Goal: Task Accomplishment & Management: Use online tool/utility

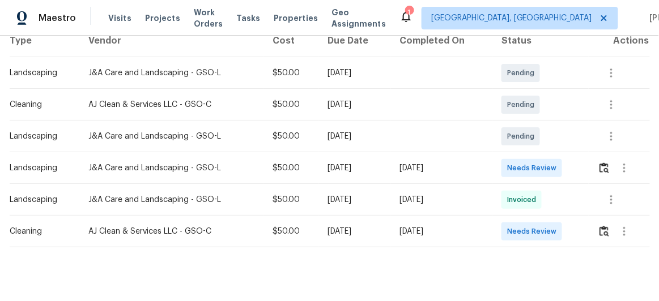
scroll to position [206, 0]
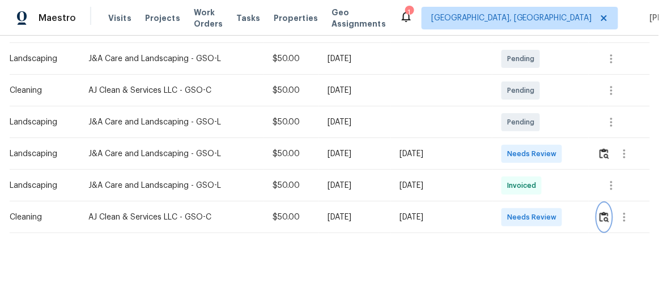
click at [606, 212] on img "button" at bounding box center [604, 217] width 10 height 11
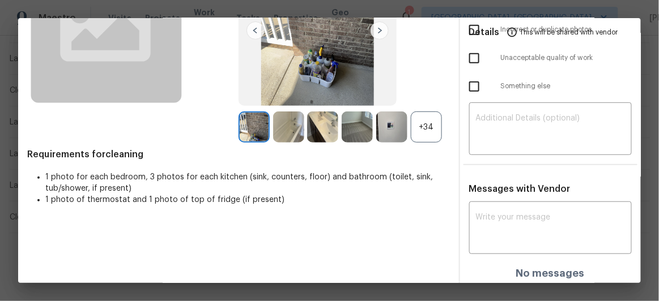
scroll to position [134, 0]
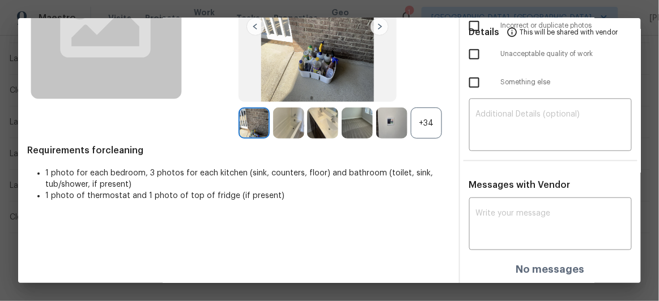
click at [422, 118] on div "+34" at bounding box center [426, 123] width 31 height 31
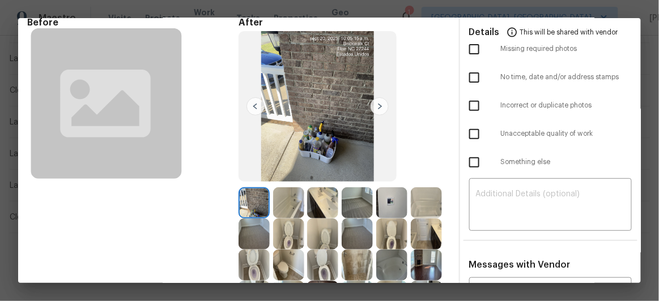
scroll to position [103, 0]
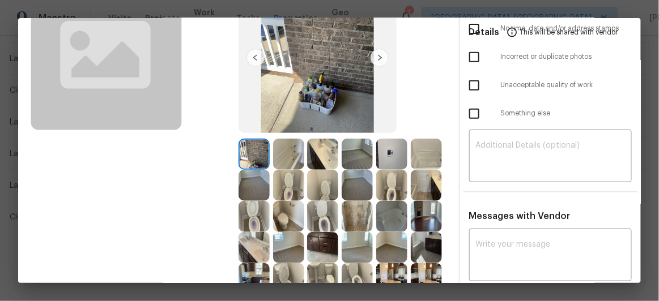
click at [377, 56] on img at bounding box center [380, 58] width 18 height 18
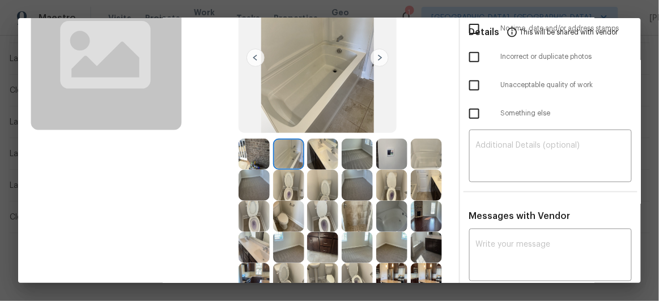
click at [377, 56] on img at bounding box center [380, 58] width 18 height 18
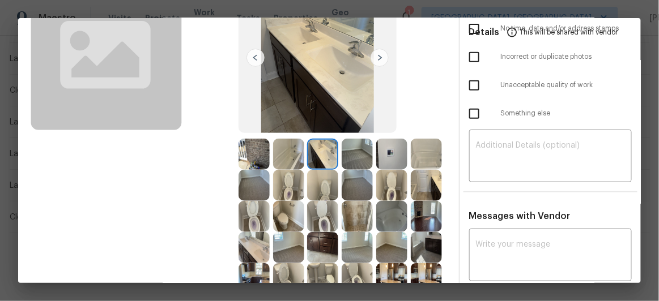
click at [377, 56] on img at bounding box center [380, 58] width 18 height 18
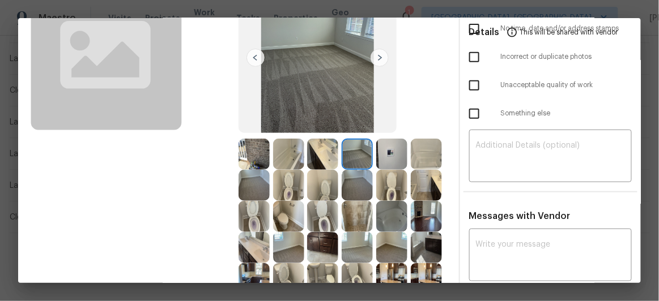
click at [377, 56] on img at bounding box center [380, 58] width 18 height 18
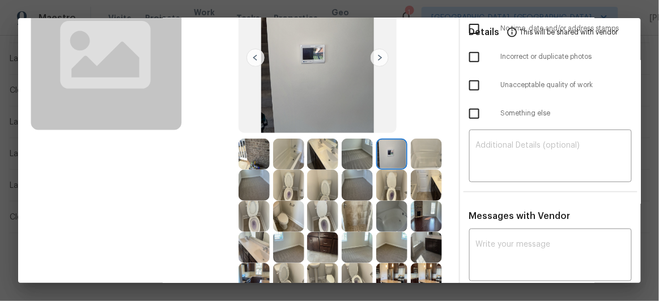
click at [377, 56] on img at bounding box center [380, 58] width 18 height 18
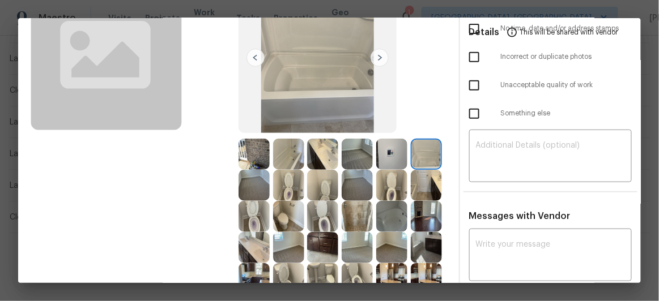
click at [377, 56] on img at bounding box center [380, 58] width 18 height 18
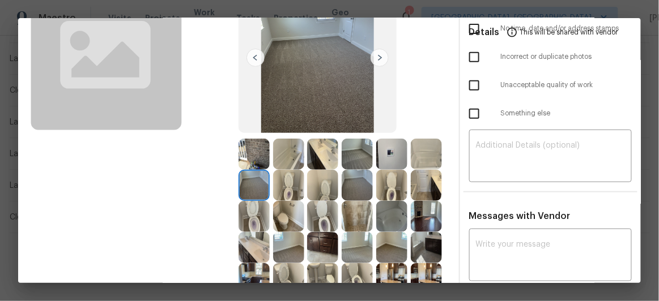
click at [377, 56] on img at bounding box center [380, 58] width 18 height 18
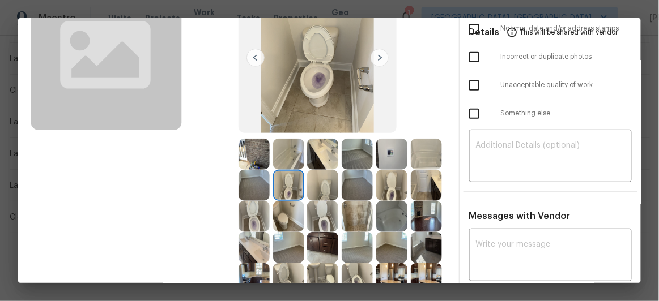
click at [377, 56] on img at bounding box center [380, 58] width 18 height 18
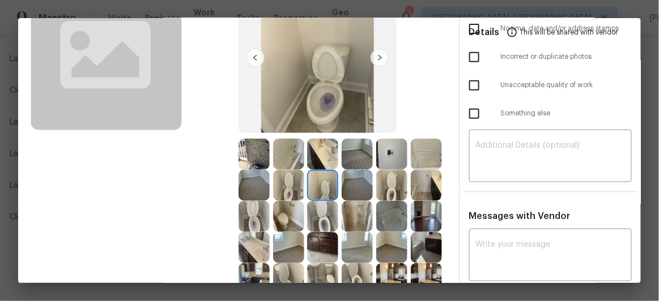
click at [377, 56] on img at bounding box center [380, 58] width 18 height 18
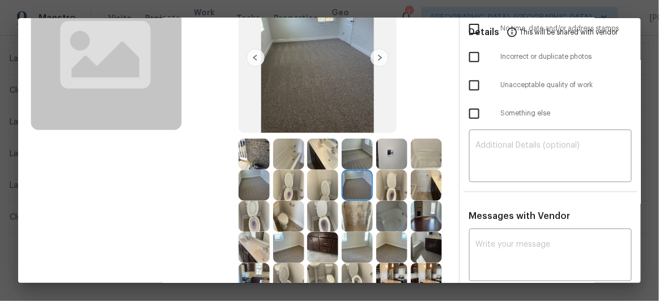
click at [377, 56] on img at bounding box center [380, 58] width 18 height 18
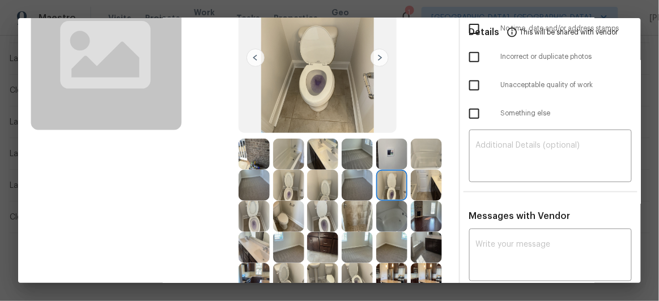
click at [377, 56] on img at bounding box center [380, 58] width 18 height 18
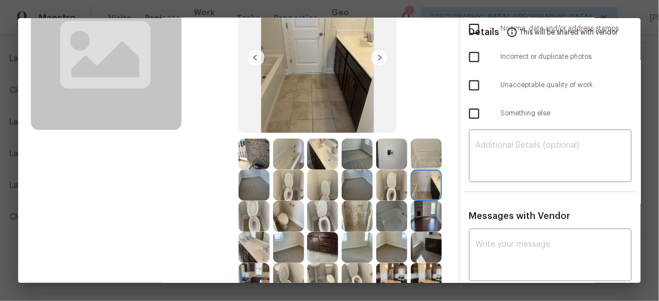
click at [377, 56] on img at bounding box center [380, 58] width 18 height 18
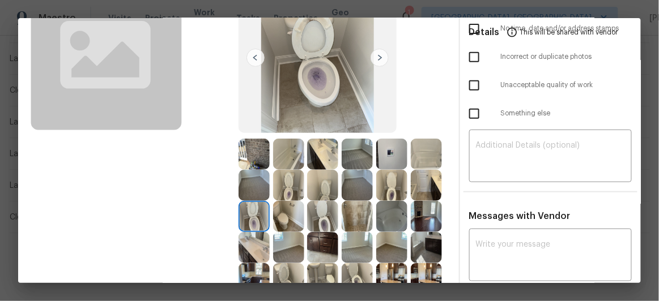
click at [377, 56] on img at bounding box center [380, 58] width 18 height 18
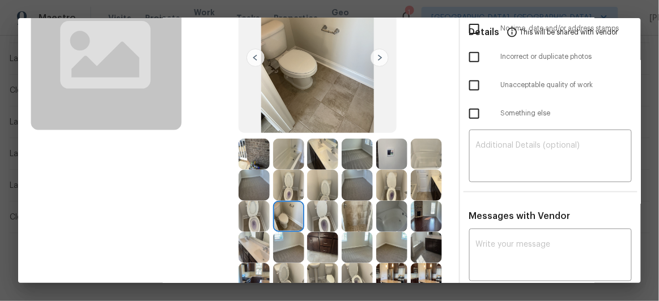
click at [377, 56] on img at bounding box center [380, 58] width 18 height 18
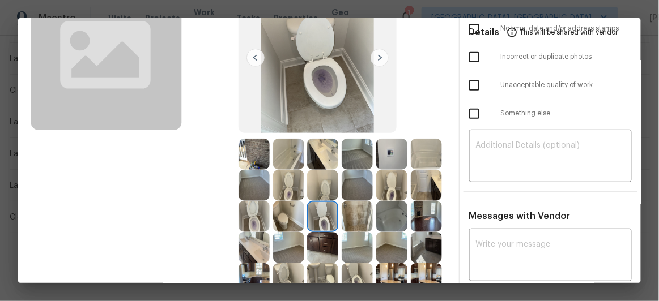
click at [377, 56] on img at bounding box center [380, 58] width 18 height 18
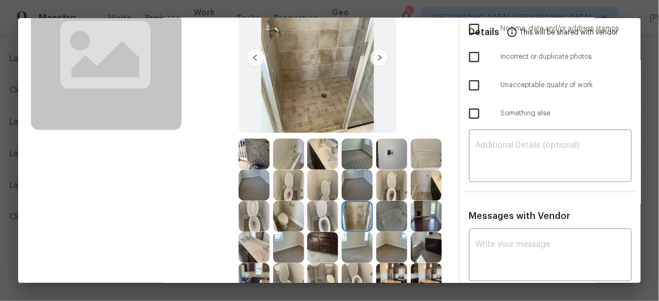
click at [377, 56] on img at bounding box center [380, 58] width 18 height 18
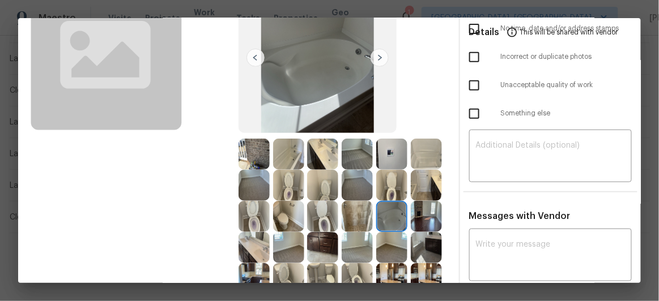
click at [377, 56] on img at bounding box center [380, 58] width 18 height 18
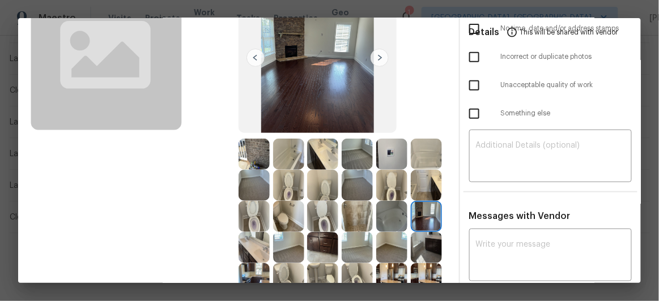
click at [377, 56] on img at bounding box center [380, 58] width 18 height 18
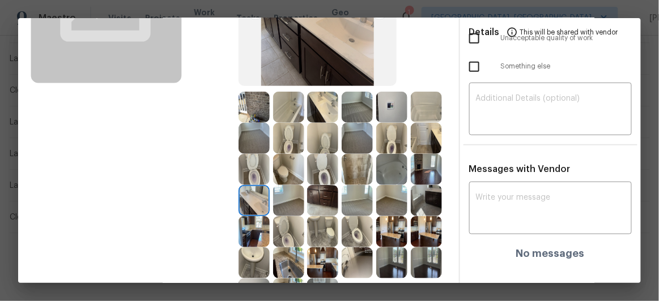
scroll to position [0, 0]
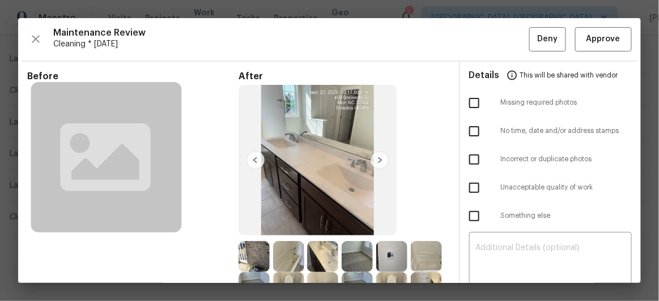
click at [471, 183] on input "checkbox" at bounding box center [474, 188] width 24 height 24
checkbox input "true"
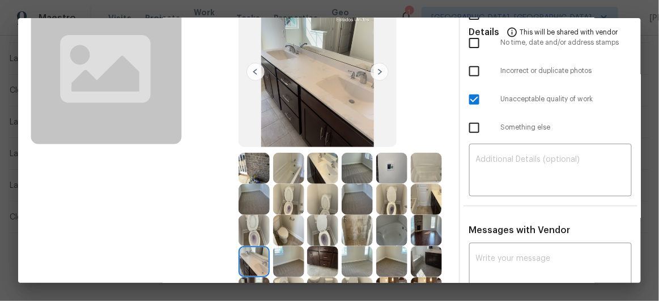
scroll to position [103, 0]
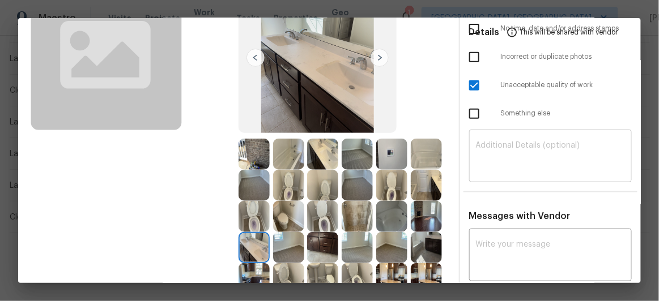
click at [504, 149] on textarea at bounding box center [551, 158] width 150 height 32
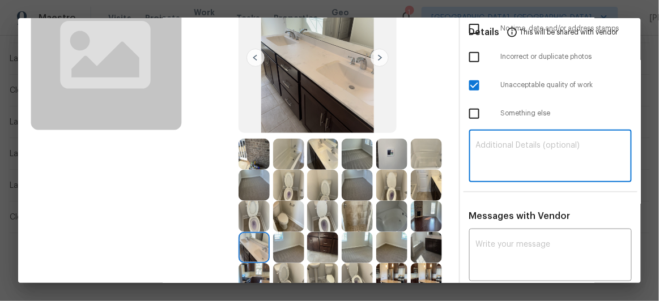
paste textarea "Maintenance Audit Team: Hello! Unfortunately, this Cleaning visit completed on …"
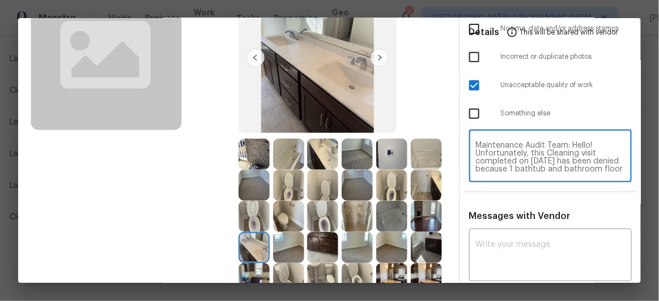
scroll to position [127, 0]
type textarea "Maintenance Audit Team: Hello! Unfortunately, this Cleaning visit completed on …"
click at [498, 241] on textarea at bounding box center [551, 257] width 150 height 32
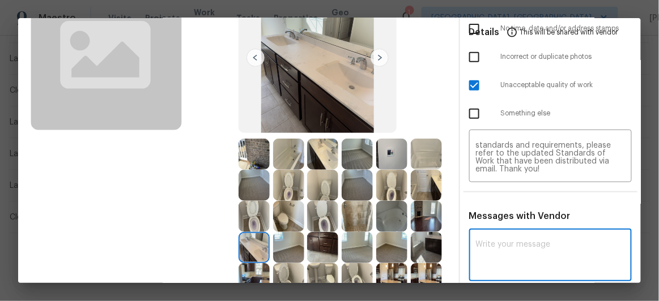
paste textarea "Maintenance Audit Team: Hello! Unfortunately, this Cleaning visit completed on …"
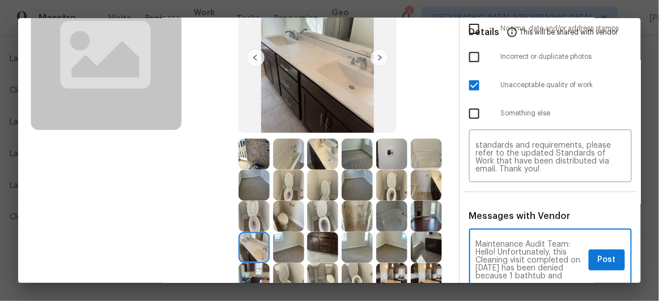
scroll to position [206, 0]
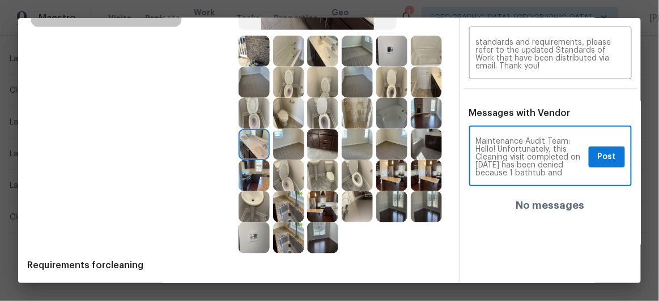
type textarea "Maintenance Audit Team: Hello! Unfortunately, this Cleaning visit completed on …"
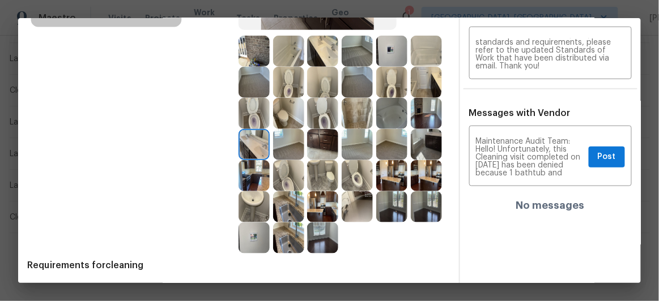
click at [322, 207] on img at bounding box center [322, 206] width 31 height 31
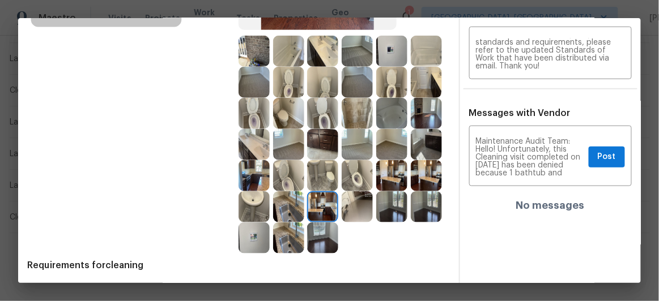
click at [361, 209] on img at bounding box center [357, 206] width 31 height 31
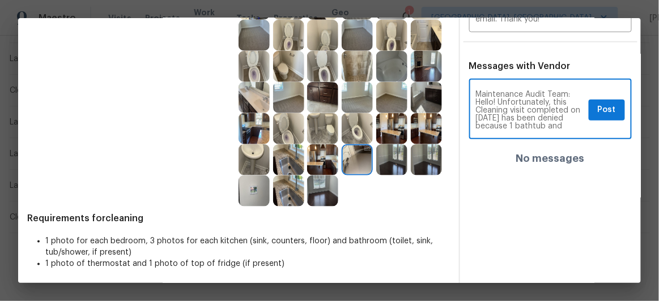
scroll to position [20, 0]
click at [598, 110] on span "Post" at bounding box center [607, 110] width 18 height 14
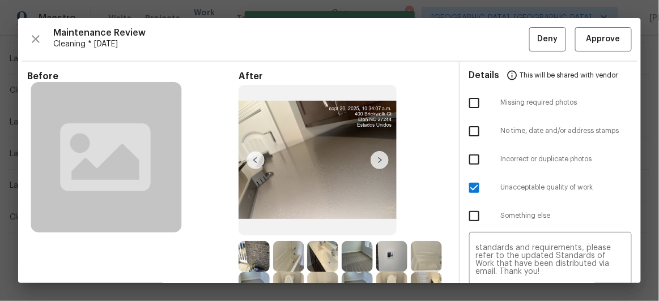
scroll to position [0, 0]
click at [538, 40] on span "Deny" at bounding box center [548, 39] width 20 height 14
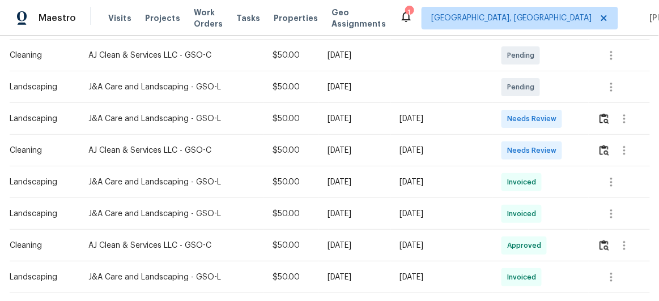
scroll to position [257, 0]
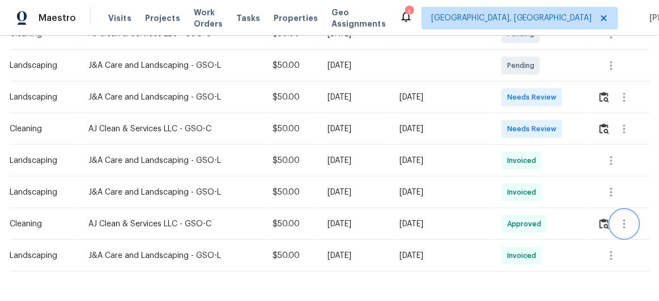
click at [621, 220] on icon "button" at bounding box center [625, 225] width 14 height 14
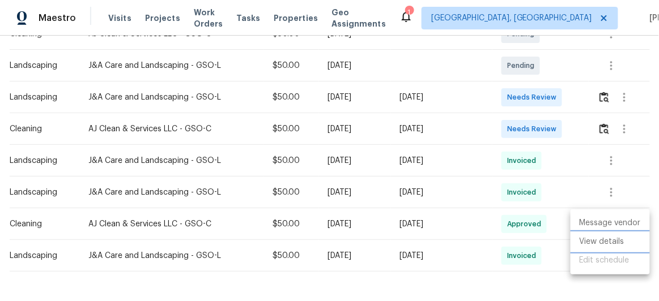
click at [598, 238] on li "View details" at bounding box center [610, 242] width 79 height 19
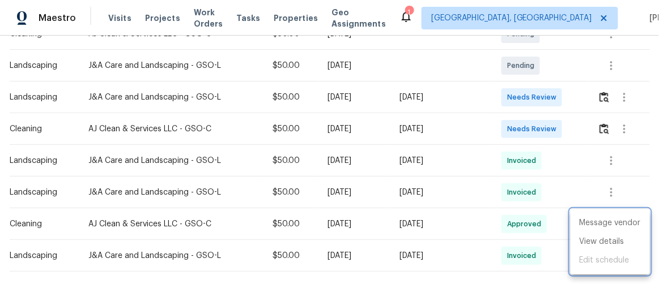
click at [607, 126] on div at bounding box center [329, 150] width 659 height 301
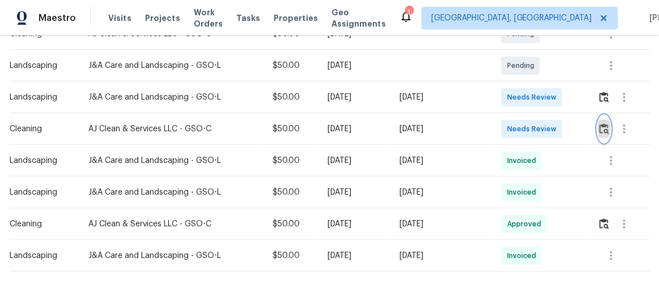
click at [601, 129] on img "button" at bounding box center [604, 129] width 10 height 11
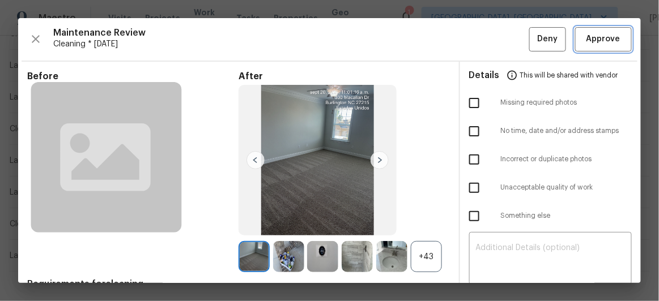
click at [601, 34] on span "Approve" at bounding box center [603, 39] width 34 height 14
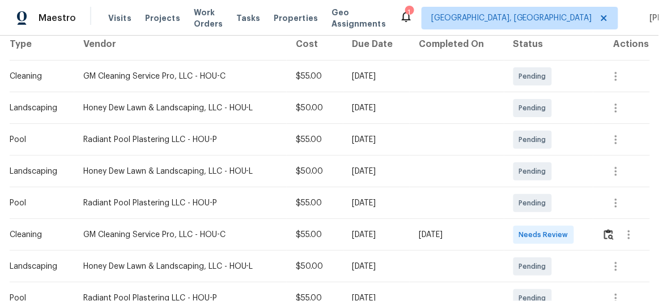
scroll to position [206, 0]
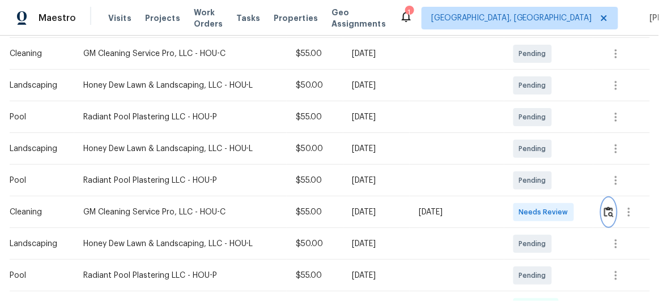
click at [605, 209] on img "button" at bounding box center [609, 212] width 10 height 11
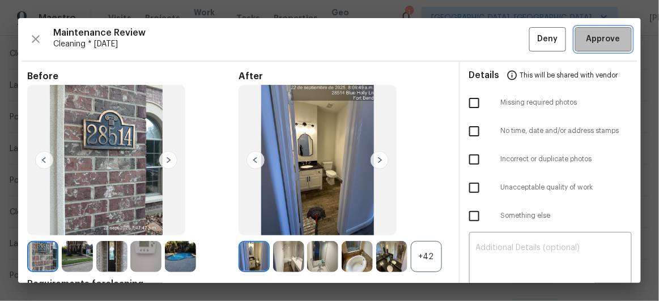
click at [594, 39] on span "Approve" at bounding box center [603, 39] width 34 height 14
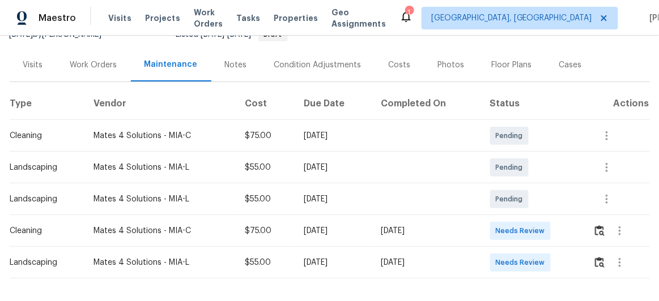
scroll to position [154, 0]
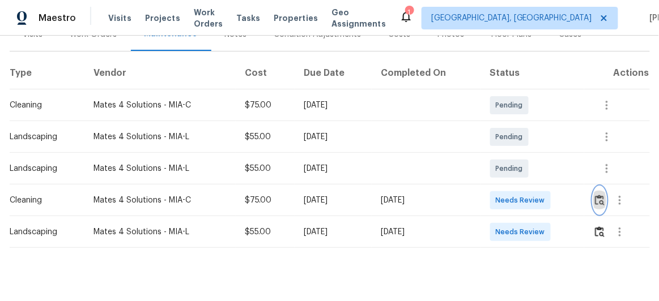
click at [598, 202] on img "button" at bounding box center [600, 200] width 10 height 11
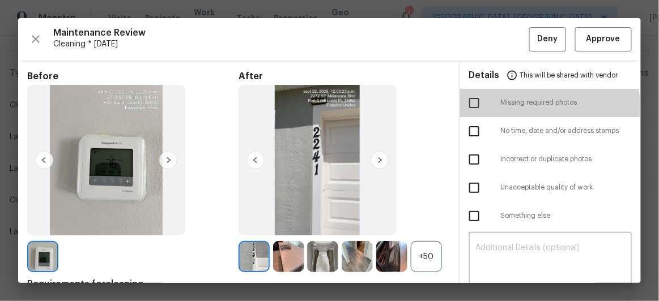
click at [470, 106] on input "checkbox" at bounding box center [474, 103] width 24 height 24
checkbox input "true"
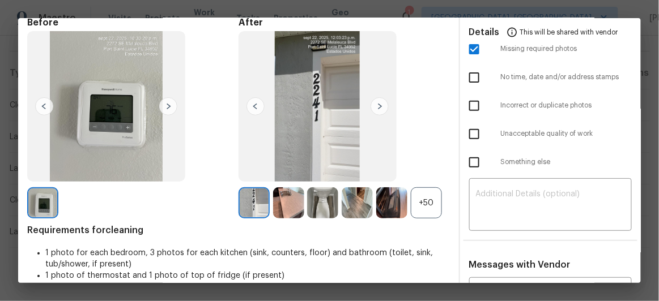
scroll to position [103, 0]
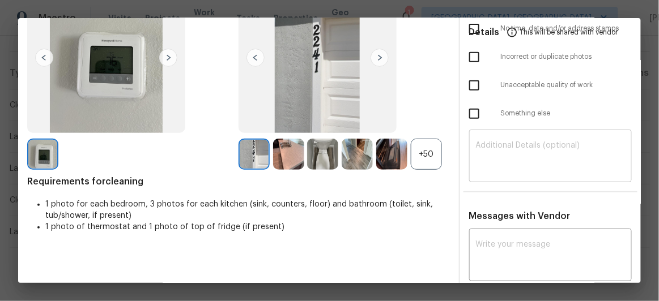
click at [495, 149] on textarea at bounding box center [551, 158] width 150 height 32
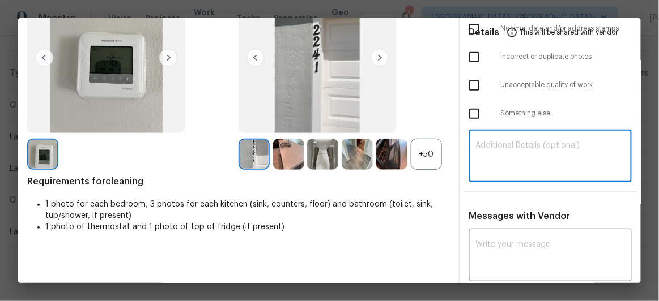
paste textarea "Maintenance Audit Team: Hello! Unfortunately, this cleaning visit completed on …"
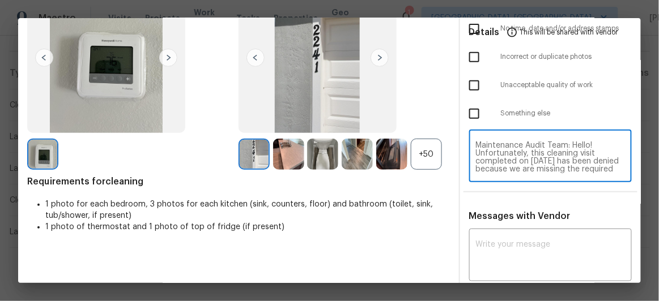
scroll to position [158, 0]
type textarea "Maintenance Audit Team: Hello! Unfortunately, this cleaning visit completed on …"
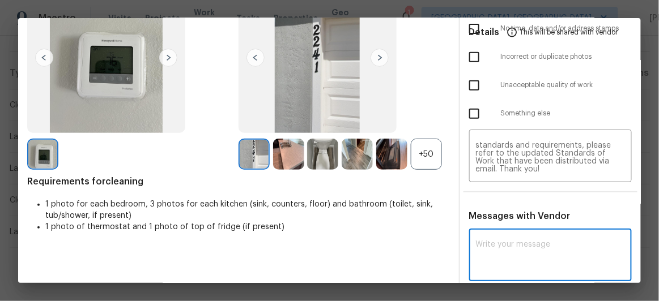
click at [488, 241] on textarea at bounding box center [551, 257] width 150 height 32
paste textarea "Maintenance Audit Team: Hello! Unfortunately, this cleaning visit completed on …"
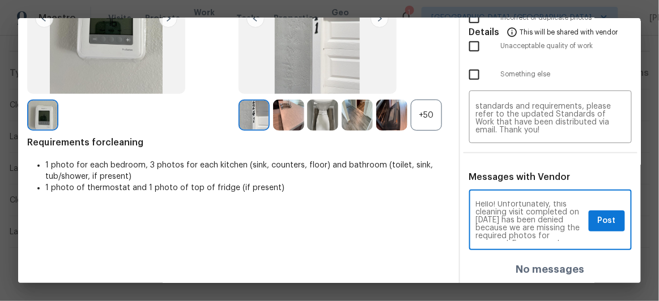
scroll to position [0, 0]
type textarea "Maintenance Audit Team: Hello! Unfortunately, this cleaning visit completed on …"
click at [598, 220] on span "Post" at bounding box center [607, 221] width 18 height 14
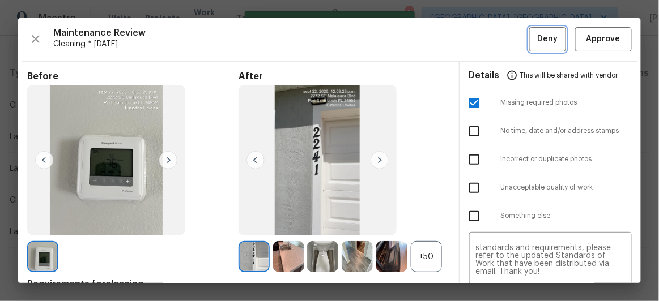
click at [529, 33] on button "Deny" at bounding box center [547, 39] width 37 height 24
